Goal: Task Accomplishment & Management: Manage account settings

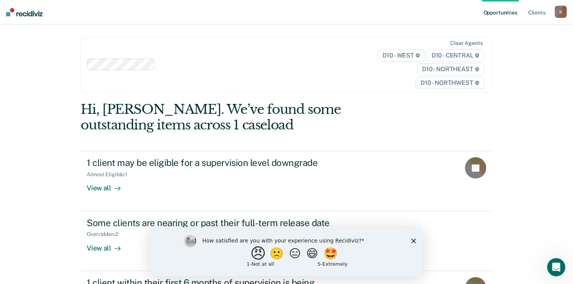
click at [250, 258] on button "😠" at bounding box center [259, 252] width 18 height 15
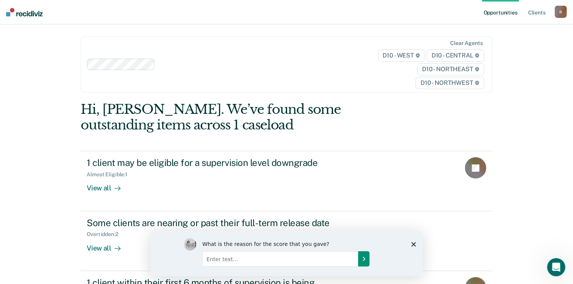
click at [365, 258] on icon "Submit your response" at bounding box center [363, 258] width 6 height 6
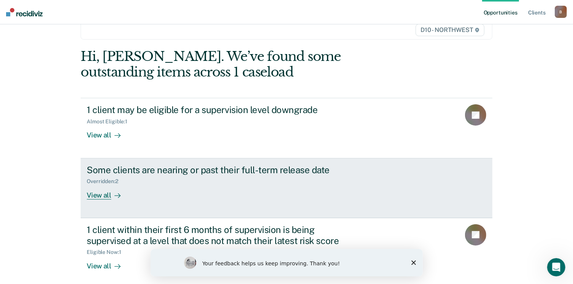
scroll to position [57, 0]
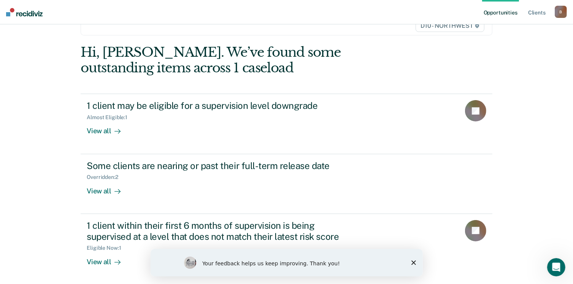
click at [415, 261] on div "Your feedback helps us keep improving. Thank you!" at bounding box center [286, 261] width 272 height 27
click at [409, 262] on div "Your feedback helps us keep improving. Thank you!" at bounding box center [286, 261] width 272 height 27
click at [418, 259] on div "Your feedback helps us keep improving. Thank you!" at bounding box center [286, 261] width 272 height 27
click at [410, 262] on div "Your feedback helps us keep improving. Thank you!" at bounding box center [286, 261] width 272 height 27
click at [412, 262] on icon "Close survey" at bounding box center [413, 262] width 5 height 5
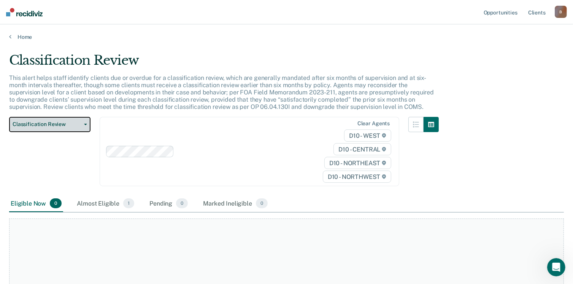
click at [82, 124] on span "button" at bounding box center [84, 125] width 6 height 2
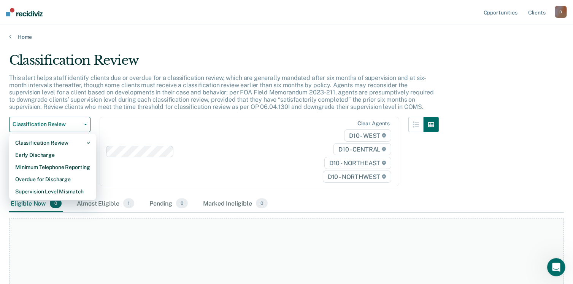
click at [170, 185] on div "Classification Review Classification Review Early Discharge Minimum Telephone R…" at bounding box center [224, 156] width 430 height 79
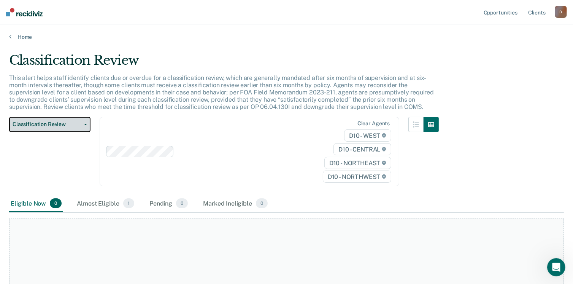
click at [83, 124] on span "button" at bounding box center [84, 125] width 6 height 2
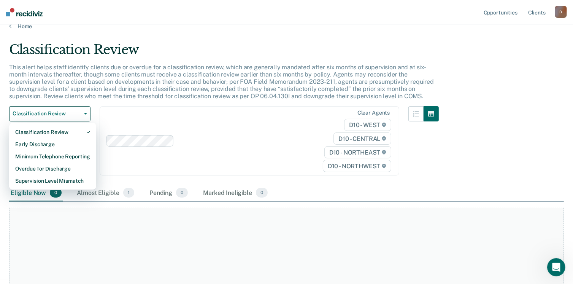
click at [162, 175] on div "Clear agents D10 - WEST D10 - CENTRAL D10 - NORTHEAST D10 - NORTHWEST" at bounding box center [250, 141] width 300 height 70
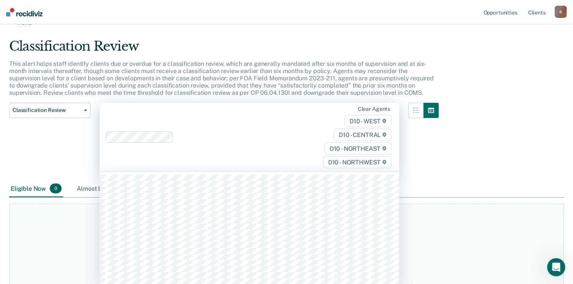
scroll to position [16, 0]
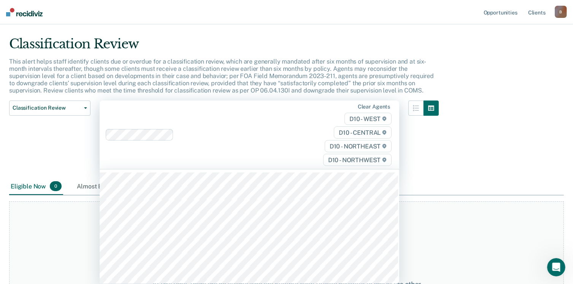
click at [488, 169] on div "Classification Review This alert helps staff identify clients due or overdue fo…" at bounding box center [286, 126] width 555 height 180
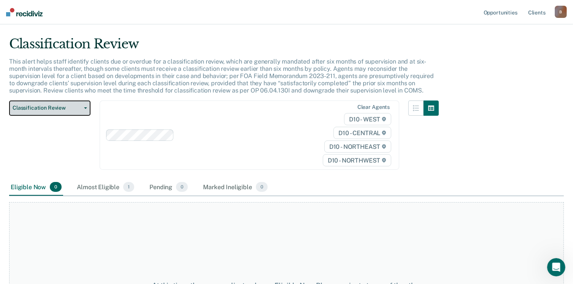
click at [83, 105] on button "Classification Review" at bounding box center [49, 107] width 81 height 15
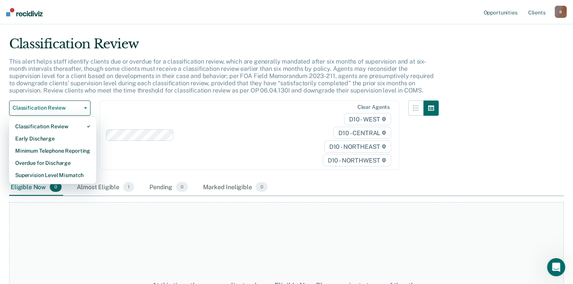
click at [117, 108] on div "Clear agents D10 - WEST D10 - CENTRAL D10 - NORTHEAST D10 - NORTHWEST" at bounding box center [250, 135] width 300 height 70
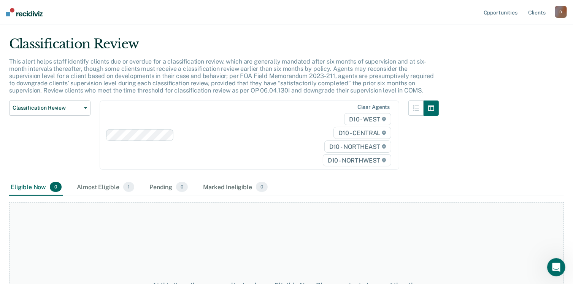
click at [518, 187] on div "Eligible Now 0 Almost Eligible 1 Pending 0 Marked Ineligible 0" at bounding box center [286, 187] width 555 height 17
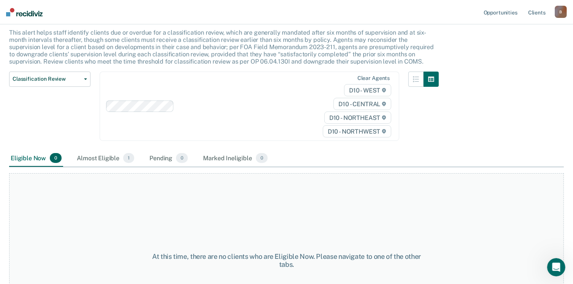
scroll to position [0, 0]
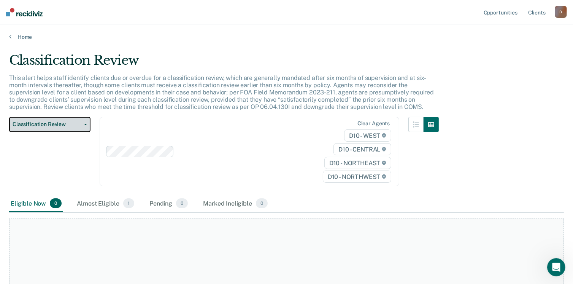
click at [55, 124] on span "Classification Review" at bounding box center [47, 124] width 68 height 6
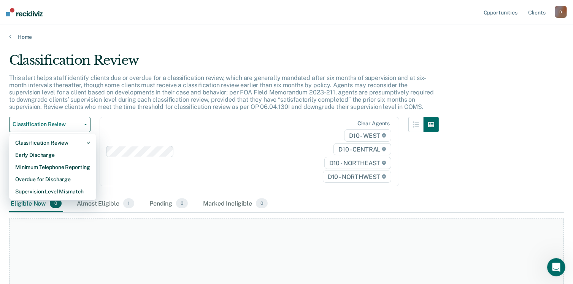
click at [386, 89] on p "This alert helps staff identify clients due or overdue for a classification rev…" at bounding box center [221, 92] width 425 height 36
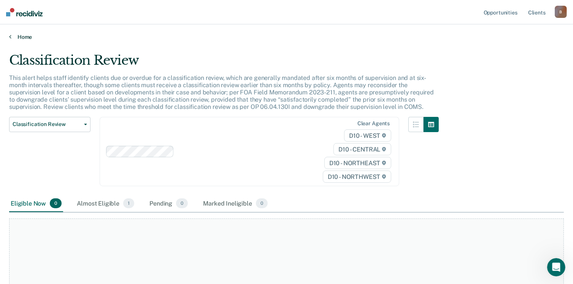
click at [12, 37] on link "Home" at bounding box center [286, 36] width 555 height 7
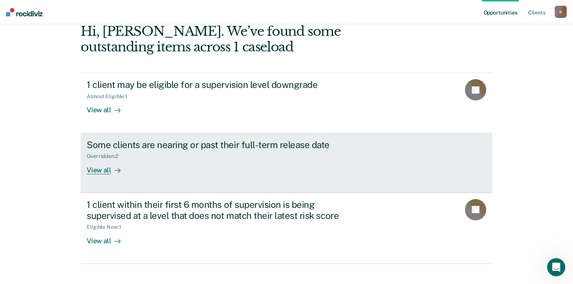
scroll to position [103, 0]
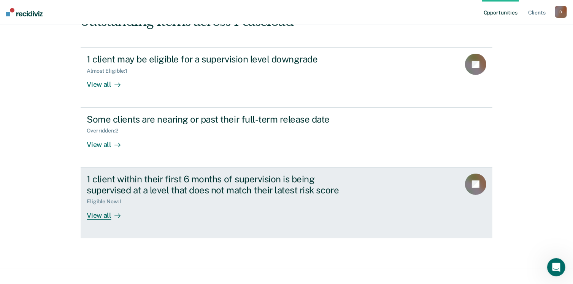
click at [103, 214] on div "View all" at bounding box center [108, 211] width 43 height 15
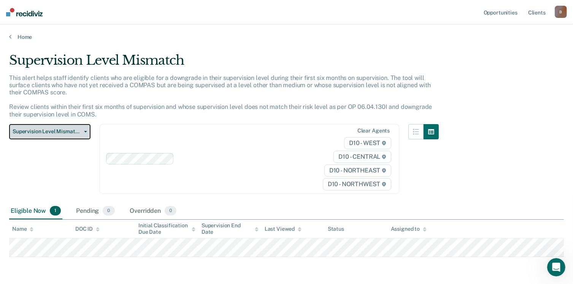
click at [82, 127] on button "Supervision Level Mismatch" at bounding box center [49, 131] width 81 height 15
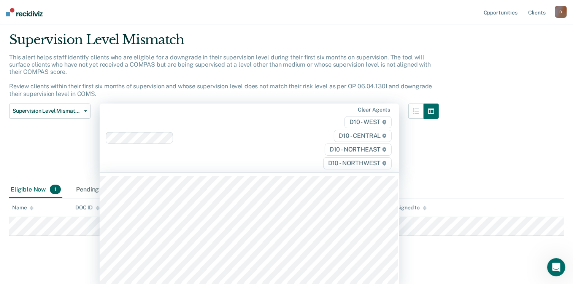
click at [163, 136] on div "Clear agents D10 - WEST D10 - CENTRAL D10 - NORTHEAST D10 - NORTHWEST" at bounding box center [250, 137] width 300 height 69
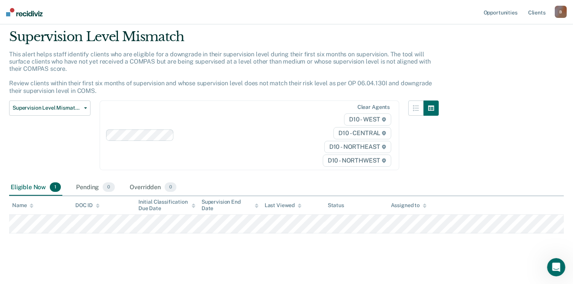
click at [496, 173] on div "Supervision Level Mismatch This alert helps staff identify clients who are elig…" at bounding box center [286, 130] width 555 height 202
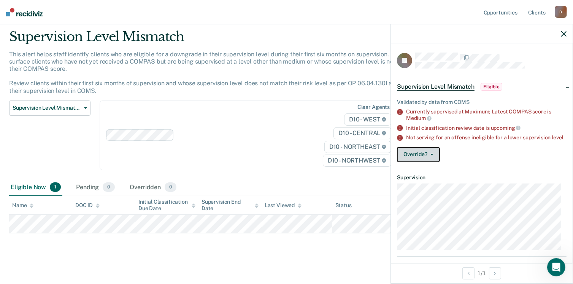
click at [433, 159] on button "Override?" at bounding box center [418, 154] width 43 height 15
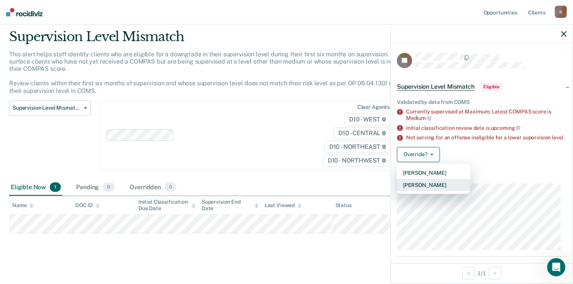
click at [432, 188] on button "[PERSON_NAME]" at bounding box center [433, 185] width 73 height 12
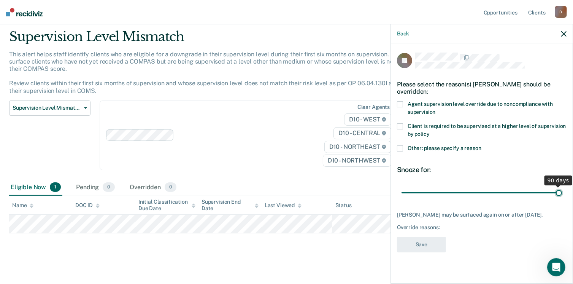
drag, startPoint x: 456, startPoint y: 193, endPoint x: 571, endPoint y: 190, distance: 114.4
type input "90"
click at [562, 190] on input "range" at bounding box center [481, 192] width 160 height 13
click at [400, 125] on span at bounding box center [400, 126] width 6 height 6
click at [430, 131] on input "Client is required to be supervised at a higher level of supervision by policy" at bounding box center [430, 131] width 0 height 0
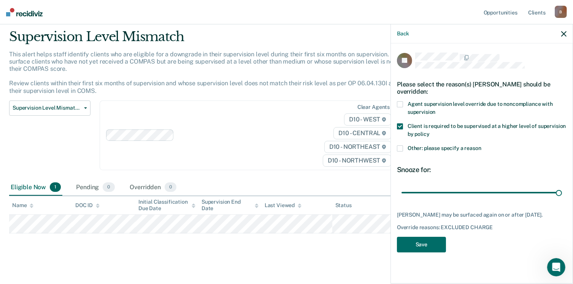
click at [401, 149] on span at bounding box center [400, 148] width 6 height 6
click at [481, 145] on input "Other: please specify a reason" at bounding box center [481, 145] width 0 height 0
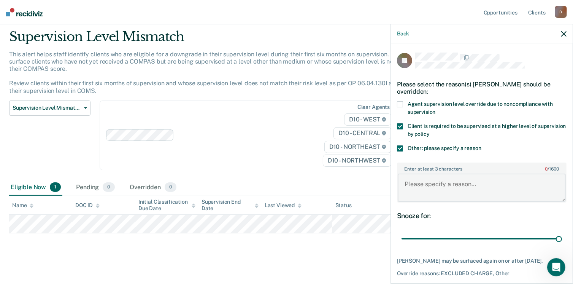
click at [427, 188] on textarea "Enter at least 3 characters 0 / 1600" at bounding box center [482, 187] width 168 height 28
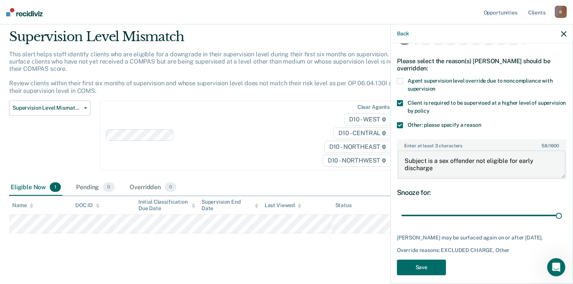
scroll to position [35, 0]
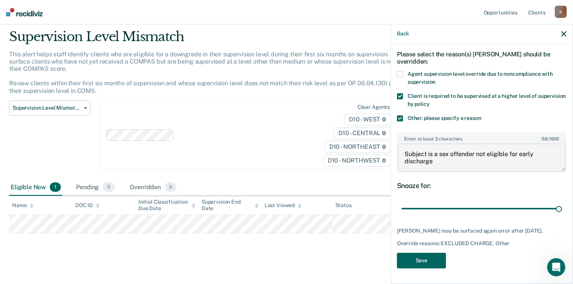
type textarea "Subject is a sex offender not eligible for early discharge"
click at [421, 260] on button "Save" at bounding box center [421, 260] width 49 height 16
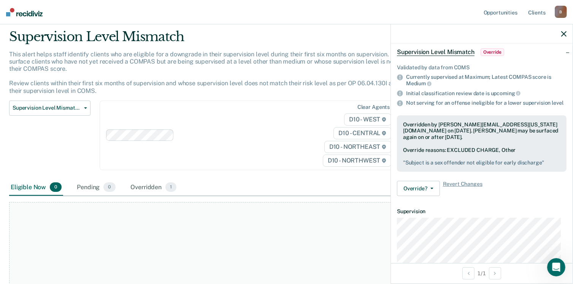
click at [561, 35] on icon "button" at bounding box center [563, 33] width 5 height 5
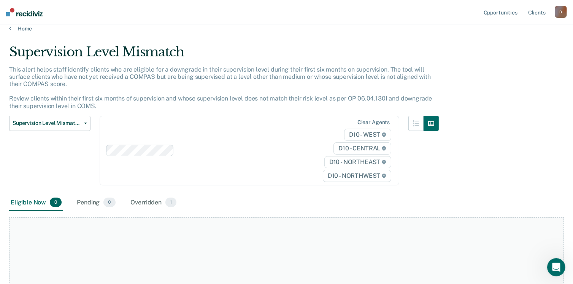
scroll to position [0, 0]
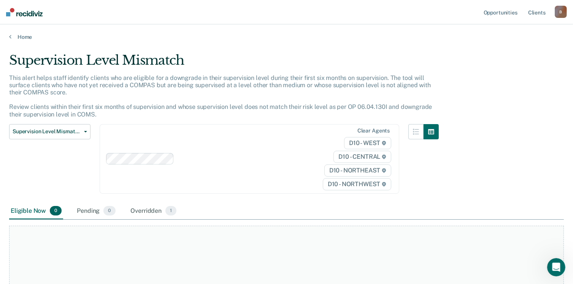
click at [30, 13] on img at bounding box center [24, 12] width 36 height 8
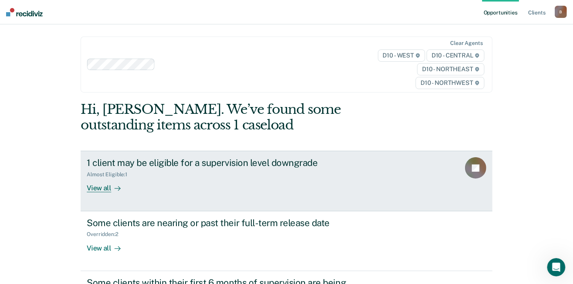
click at [213, 160] on div "1 client may be eligible for a supervision level downgrade" at bounding box center [220, 162] width 267 height 11
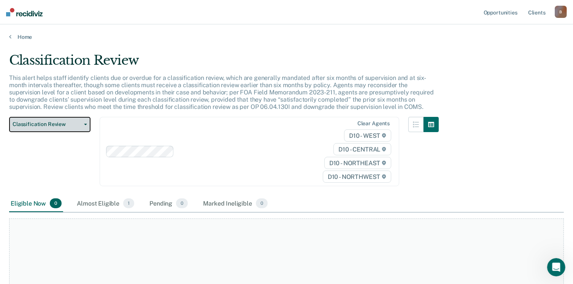
click at [76, 122] on span "Classification Review" at bounding box center [47, 124] width 68 height 6
click at [125, 204] on span "1" at bounding box center [128, 203] width 11 height 10
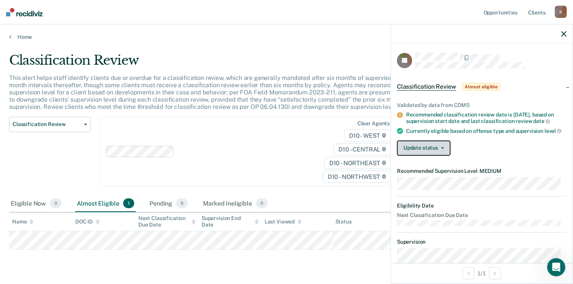
click at [442, 155] on button "Update status" at bounding box center [424, 147] width 54 height 15
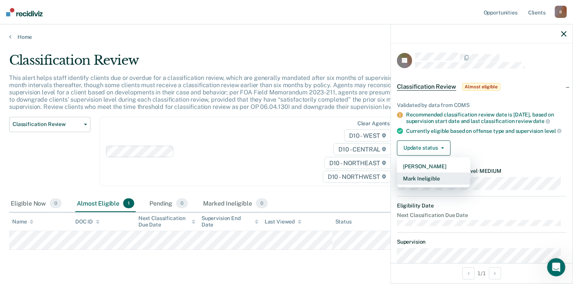
click at [430, 181] on button "Mark Ineligible" at bounding box center [433, 178] width 73 height 12
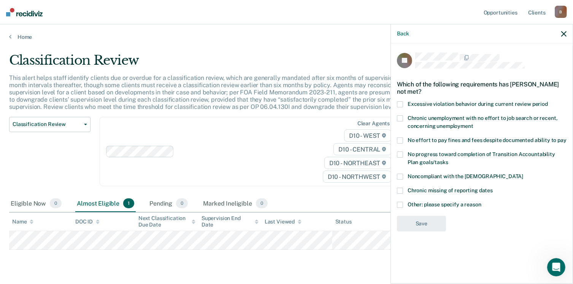
click at [402, 203] on span at bounding box center [400, 204] width 6 height 6
click at [481, 201] on input "Other: please specify a reason" at bounding box center [481, 201] width 0 height 0
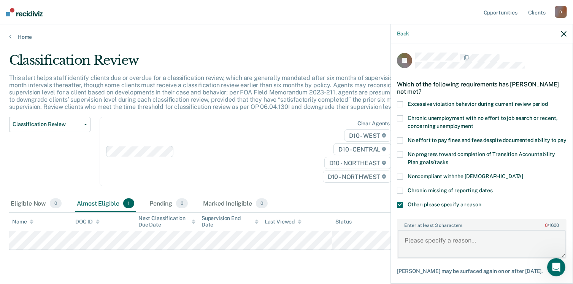
click at [431, 237] on textarea "Enter at least 3 characters 0 / 1600" at bounding box center [482, 244] width 168 height 28
click at [429, 247] on textarea "Not eligable" at bounding box center [482, 244] width 168 height 28
click at [458, 250] on textarea "Not eligible" at bounding box center [482, 244] width 168 height 28
click at [509, 249] on textarea "Not eligible due to sex offender and" at bounding box center [482, 244] width 168 height 28
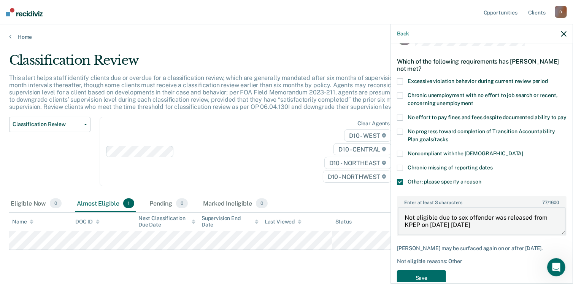
scroll to position [47, 0]
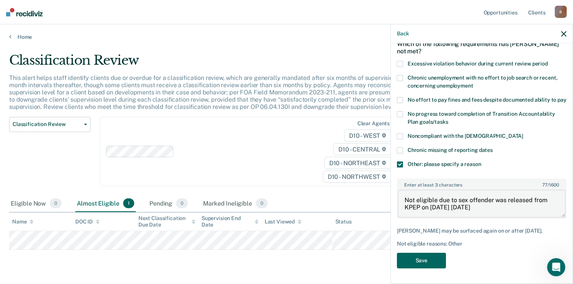
type textarea "Not eligible due to sex offender was released from KPEP on [DATE] [DATE]"
click at [420, 256] on button "Save" at bounding box center [421, 260] width 49 height 16
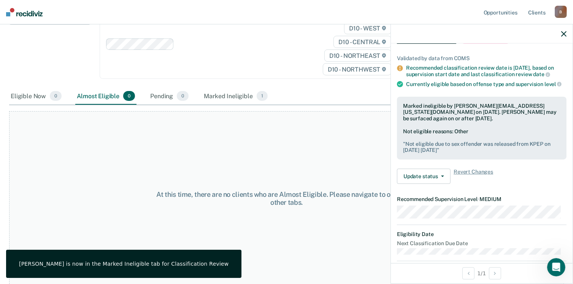
scroll to position [0, 0]
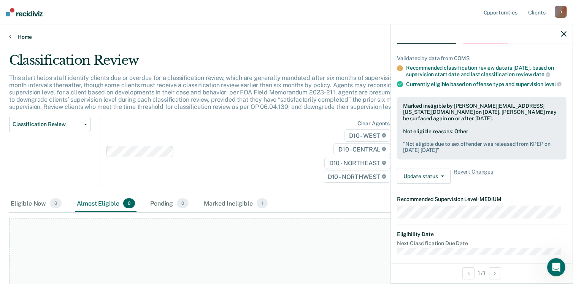
click at [28, 35] on link "Home" at bounding box center [286, 36] width 555 height 7
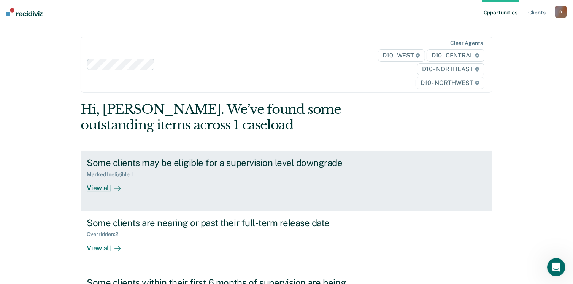
click at [97, 189] on div "View all" at bounding box center [108, 185] width 43 height 15
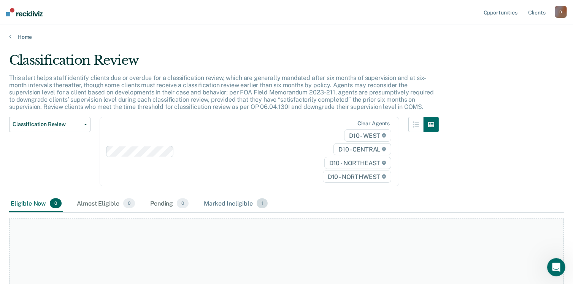
click at [261, 201] on span "1" at bounding box center [262, 203] width 11 height 10
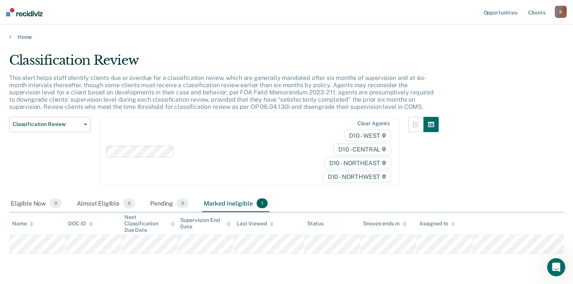
click at [517, 149] on div "Classification Review This alert helps staff identify clients due or overdue fo…" at bounding box center [286, 151] width 555 height 198
click at [11, 35] on icon at bounding box center [10, 36] width 2 height 6
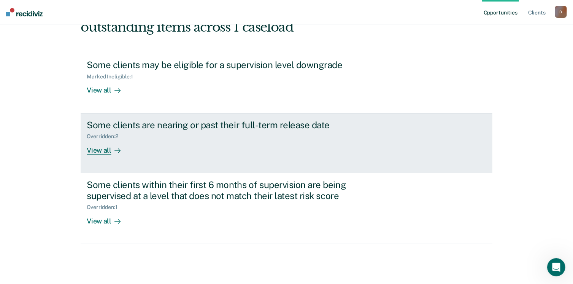
scroll to position [103, 0]
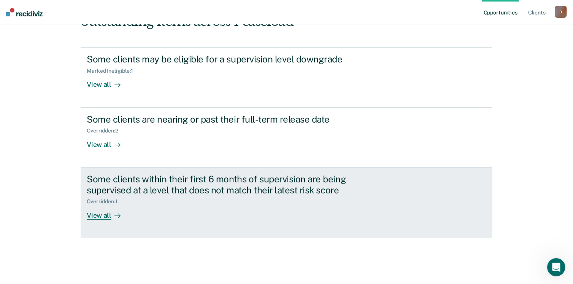
click at [108, 212] on div "View all" at bounding box center [108, 211] width 43 height 15
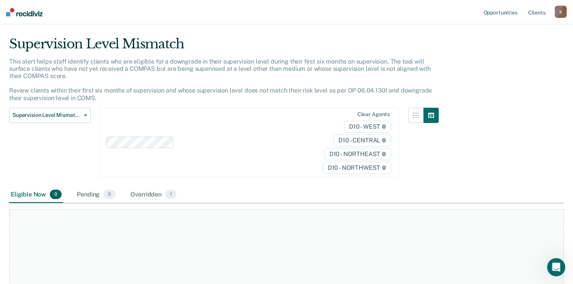
click at [140, 156] on div "Clear agents D10 - WEST D10 - CENTRAL D10 - NORTHEAST D10 - NORTHWEST" at bounding box center [250, 143] width 300 height 70
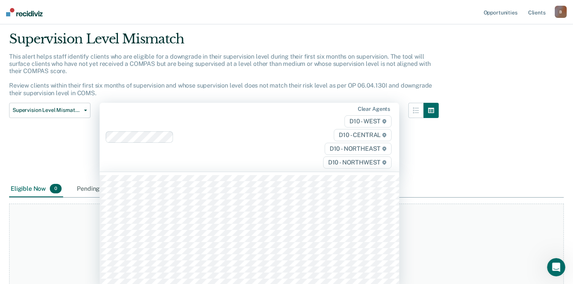
scroll to position [24, 0]
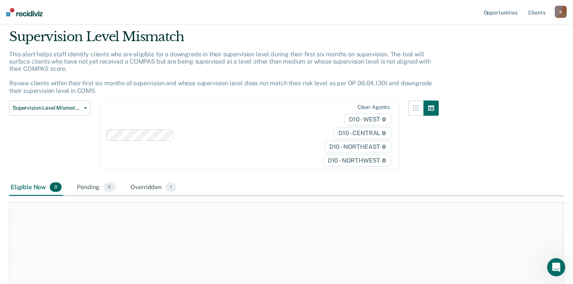
click at [84, 158] on div "Supervision Level Mismatch Classification Review Early Discharge Minimum Teleph…" at bounding box center [49, 139] width 81 height 79
click at [84, 132] on div "Supervision Level Mismatch Classification Review Early Discharge Minimum Teleph…" at bounding box center [49, 139] width 81 height 79
